Goal: Task Accomplishment & Management: Manage account settings

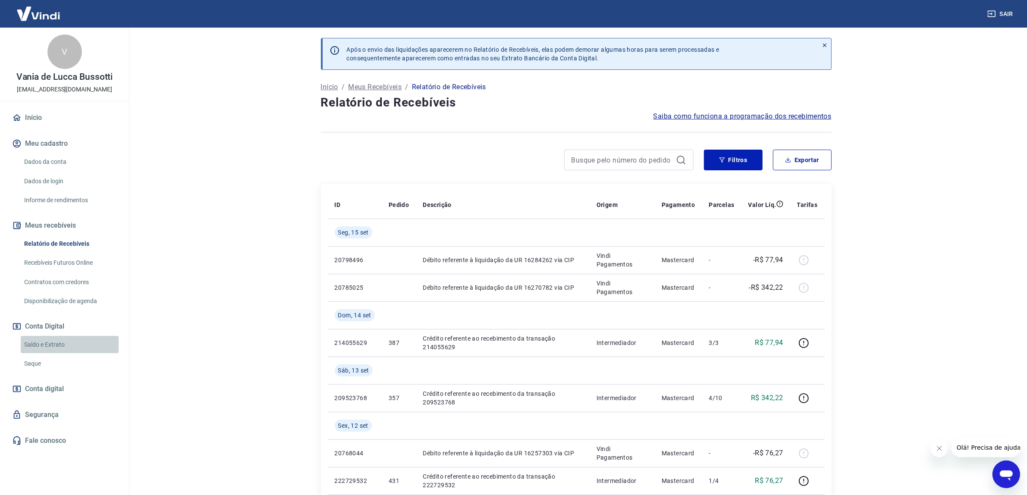
click at [58, 338] on link "Saldo e Extrato" at bounding box center [70, 345] width 98 height 18
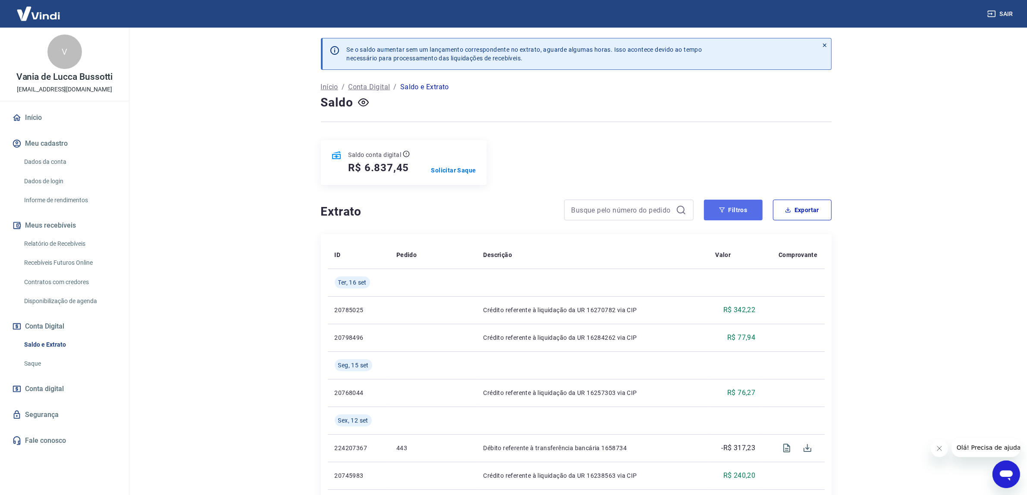
click at [740, 213] on button "Filtros" at bounding box center [733, 210] width 59 height 21
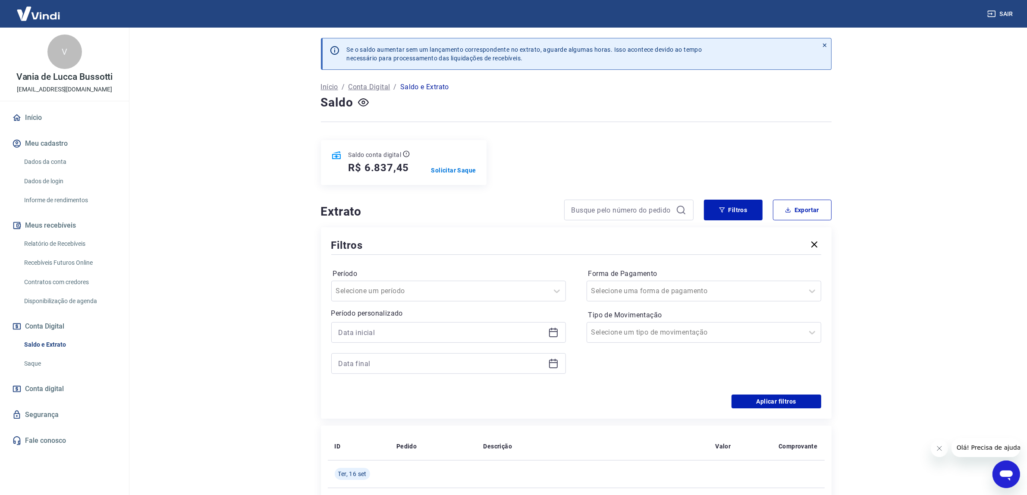
click at [558, 331] on div at bounding box center [448, 332] width 235 height 21
click at [554, 333] on icon at bounding box center [553, 332] width 10 height 10
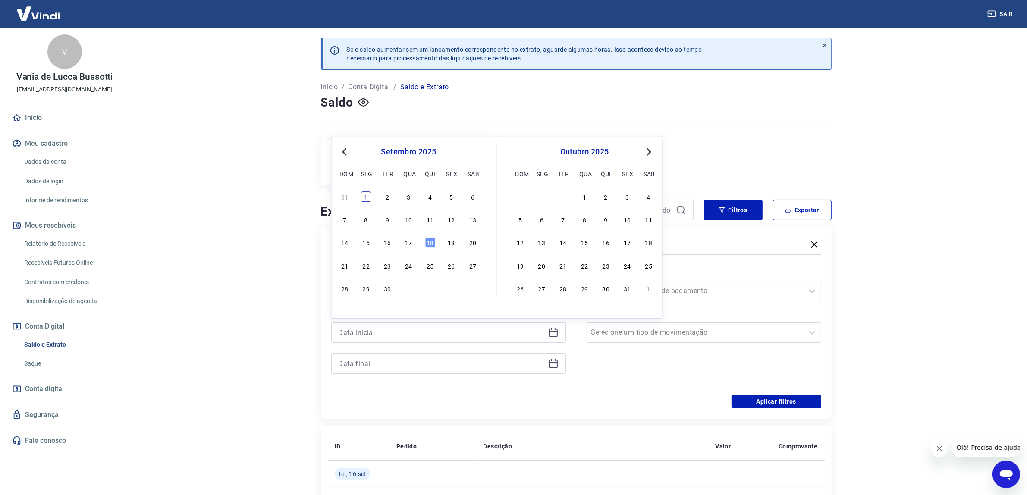
click at [363, 193] on div "1" at bounding box center [366, 196] width 10 height 10
type input "[DATE]"
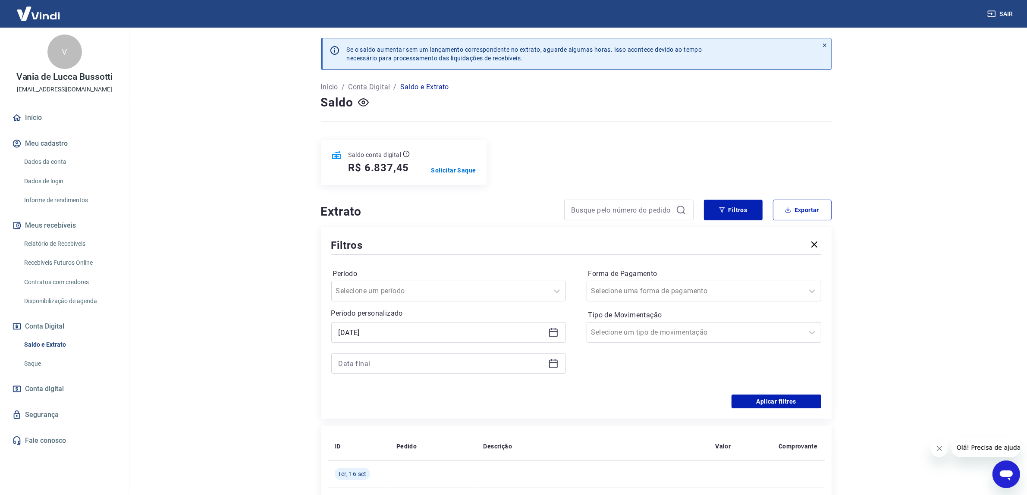
click at [552, 366] on icon at bounding box center [553, 363] width 10 height 10
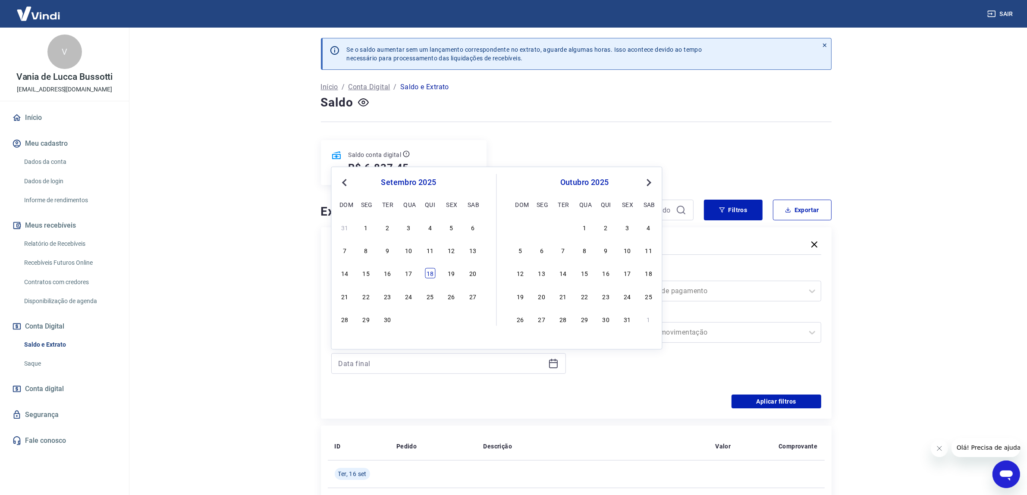
click at [432, 270] on div "18" at bounding box center [430, 273] width 10 height 10
type input "[DATE]"
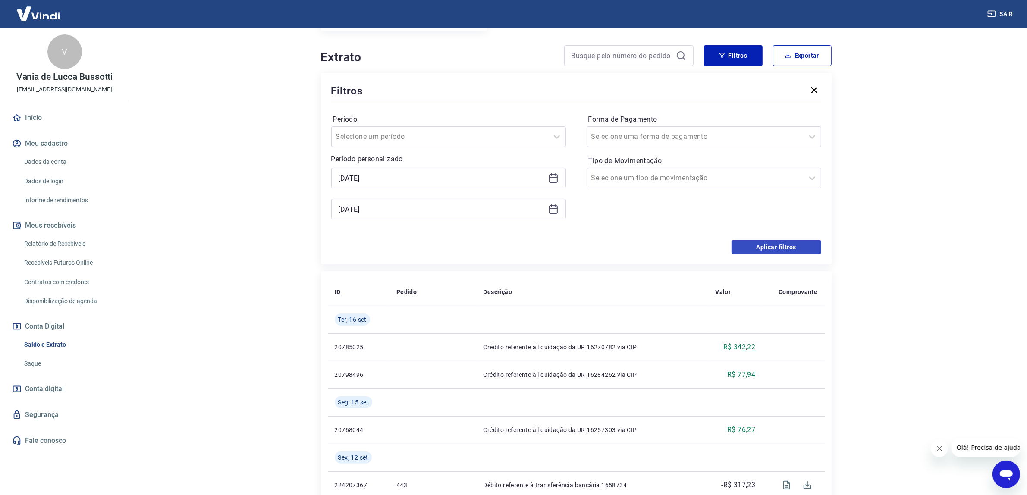
scroll to position [162, 0]
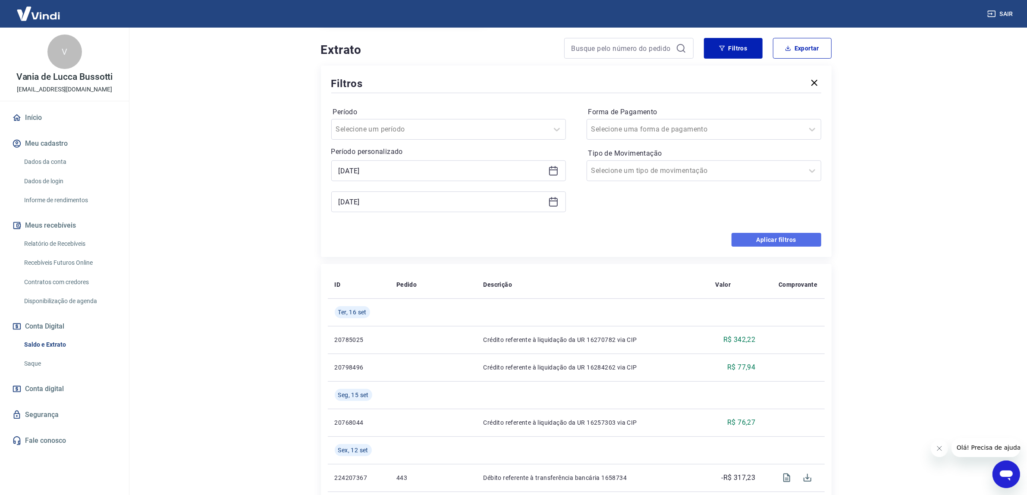
click at [757, 242] on button "Aplicar filtros" at bounding box center [776, 240] width 90 height 14
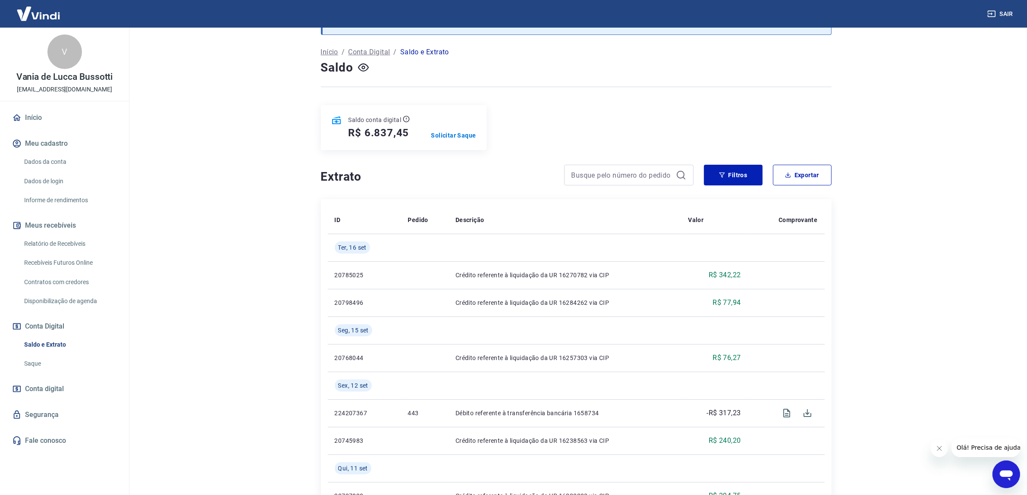
scroll to position [54, 0]
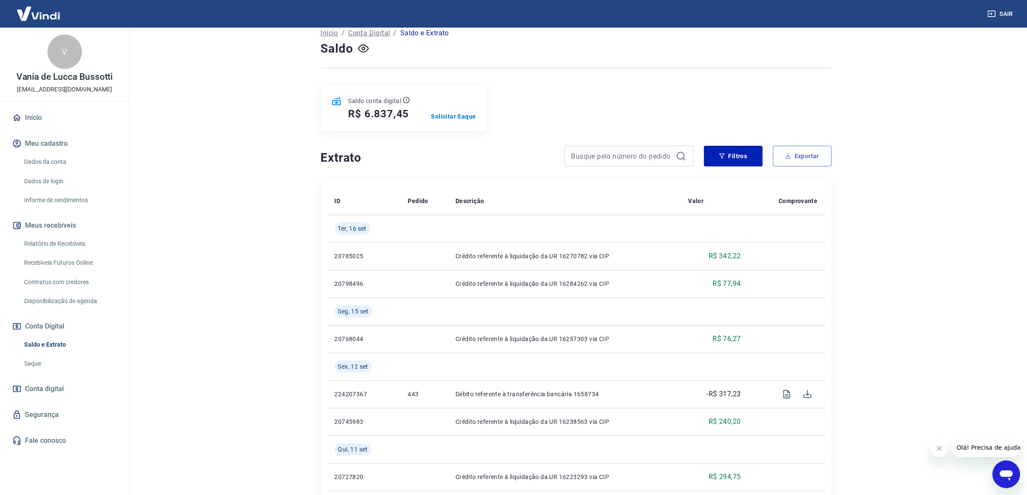
click at [809, 153] on button "Exportar" at bounding box center [802, 156] width 59 height 21
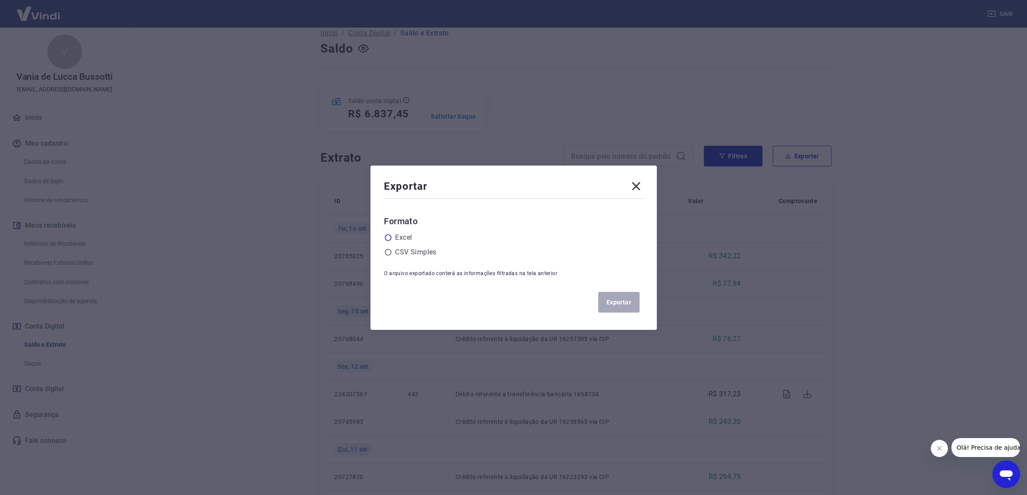
click at [409, 236] on label "Excel" at bounding box center [403, 237] width 17 height 10
click at [0, 0] on input "radio" at bounding box center [0, 0] width 0 height 0
click at [623, 294] on button "Exportar" at bounding box center [618, 302] width 41 height 21
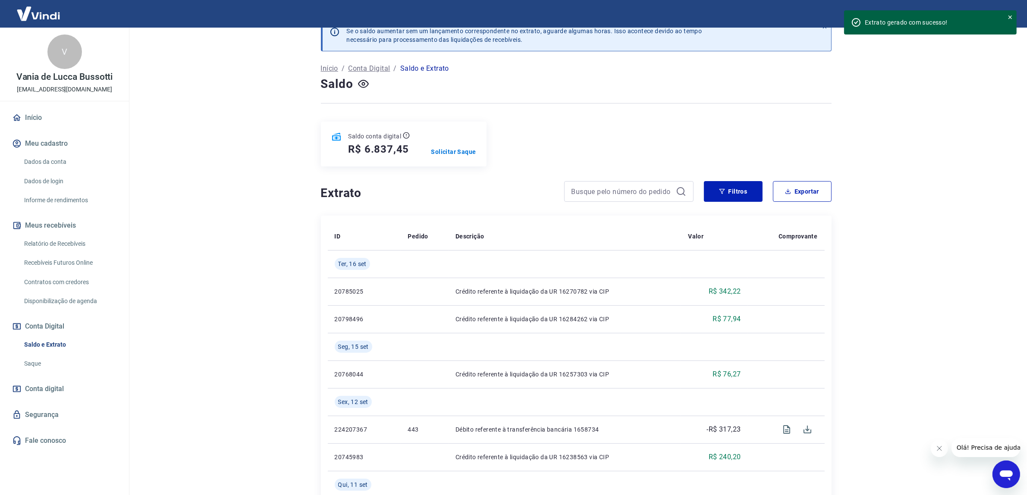
scroll to position [0, 0]
